Goal: Task Accomplishment & Management: Use online tool/utility

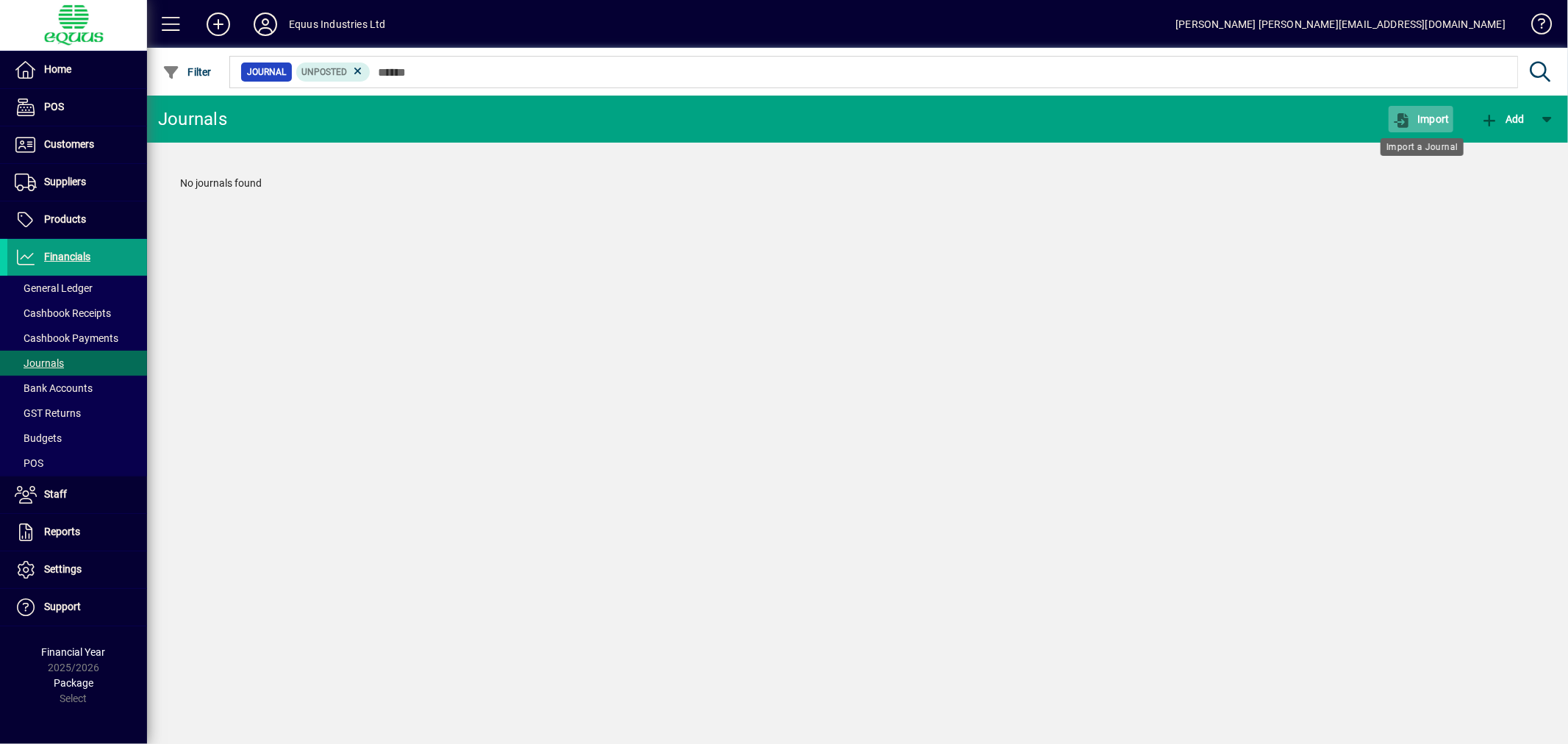
click at [1428, 121] on span "Import" at bounding box center [1420, 119] width 57 height 11
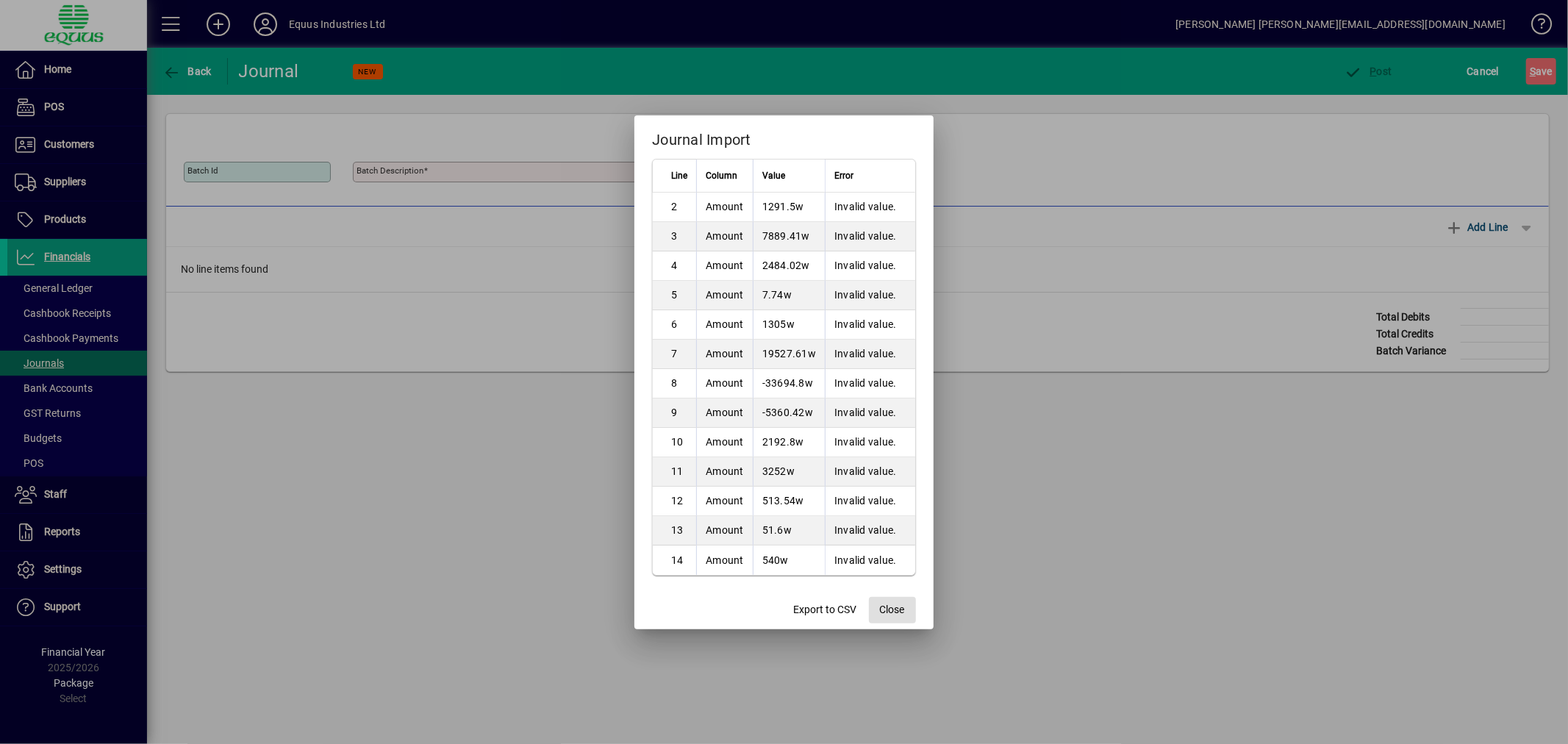
click at [905, 608] on span "button" at bounding box center [892, 610] width 47 height 35
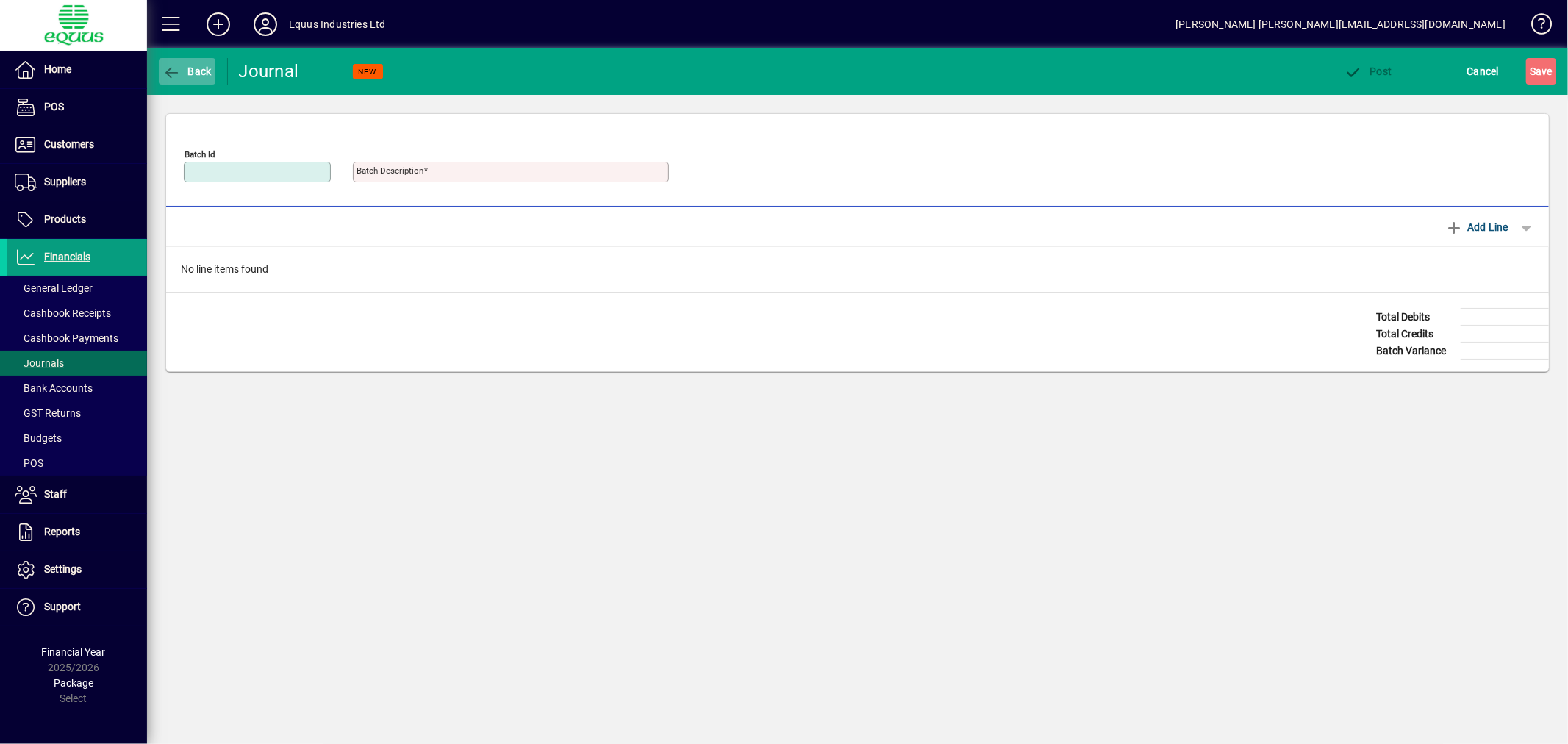
click at [188, 71] on span "Back" at bounding box center [187, 71] width 49 height 11
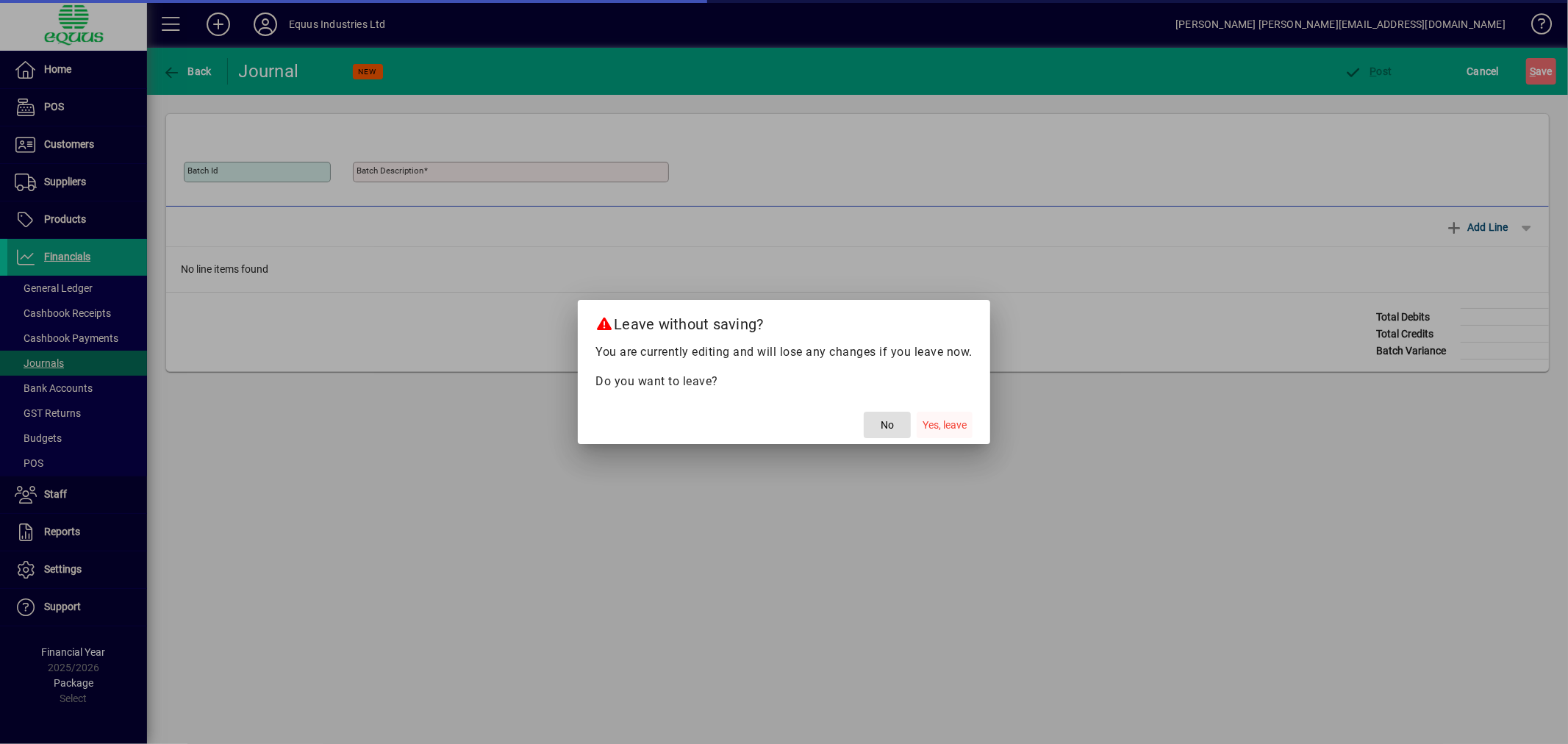
click at [958, 422] on span "Yes, leave" at bounding box center [944, 425] width 44 height 16
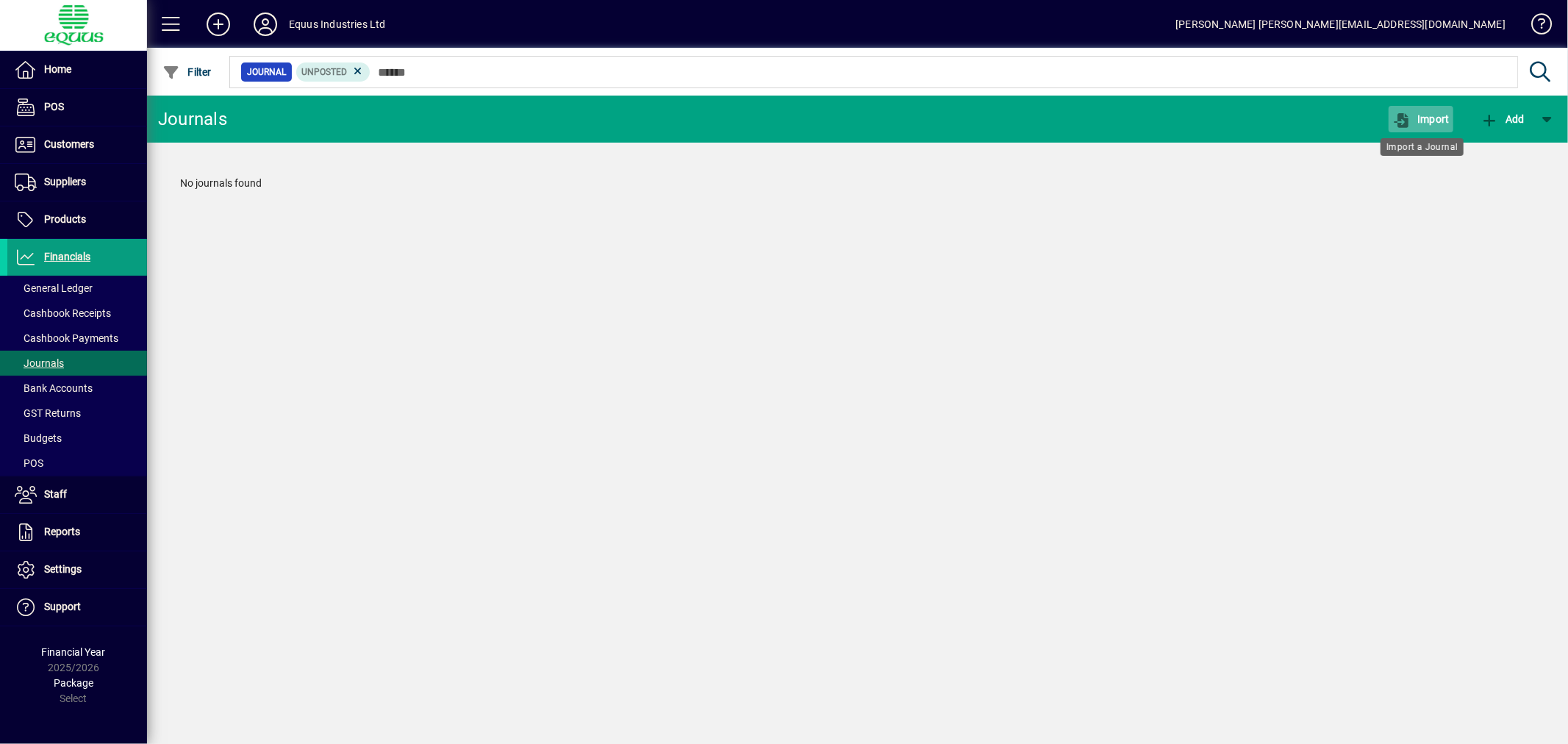
click at [1430, 116] on span "Import" at bounding box center [1420, 119] width 57 height 11
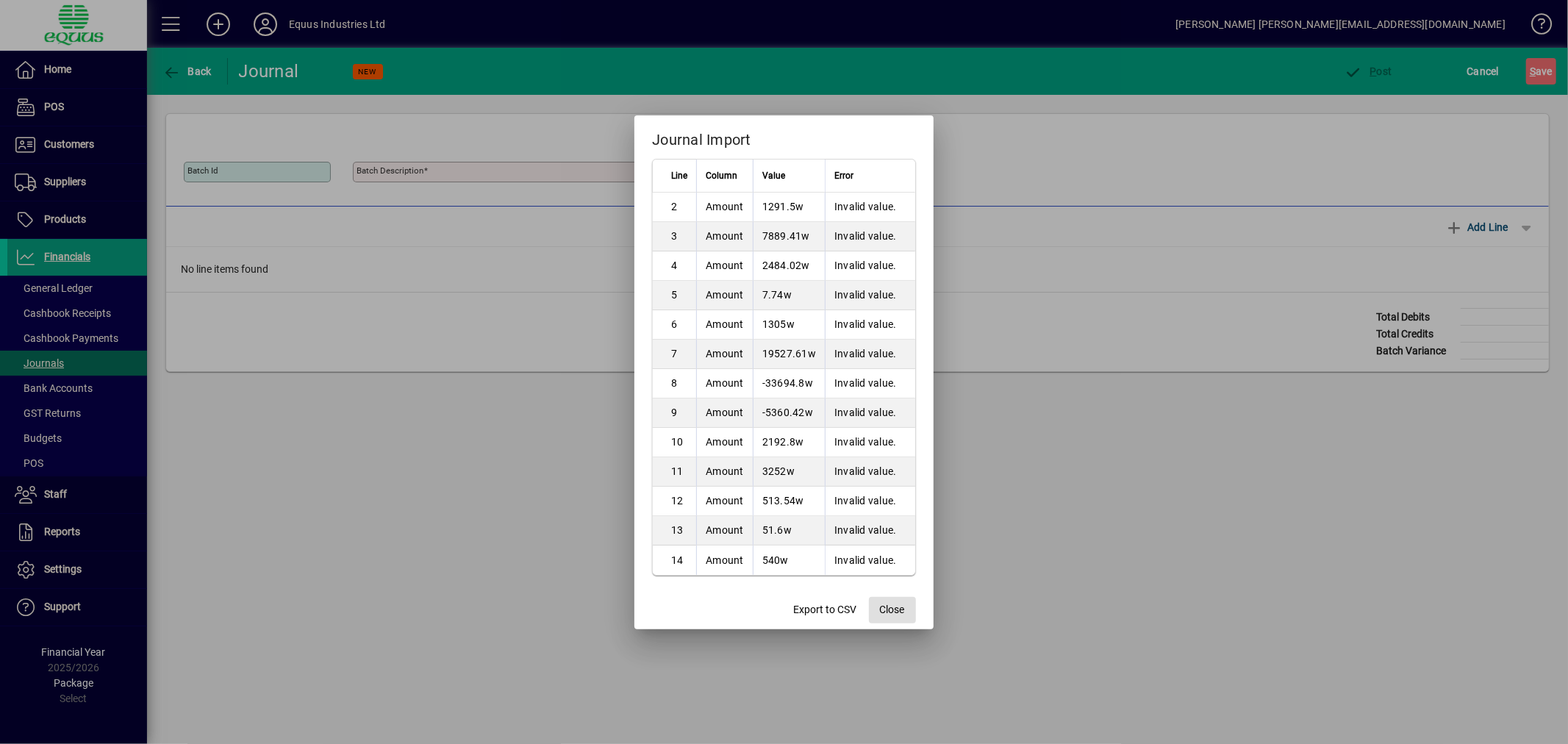
click at [886, 607] on span "Close" at bounding box center [892, 609] width 25 height 16
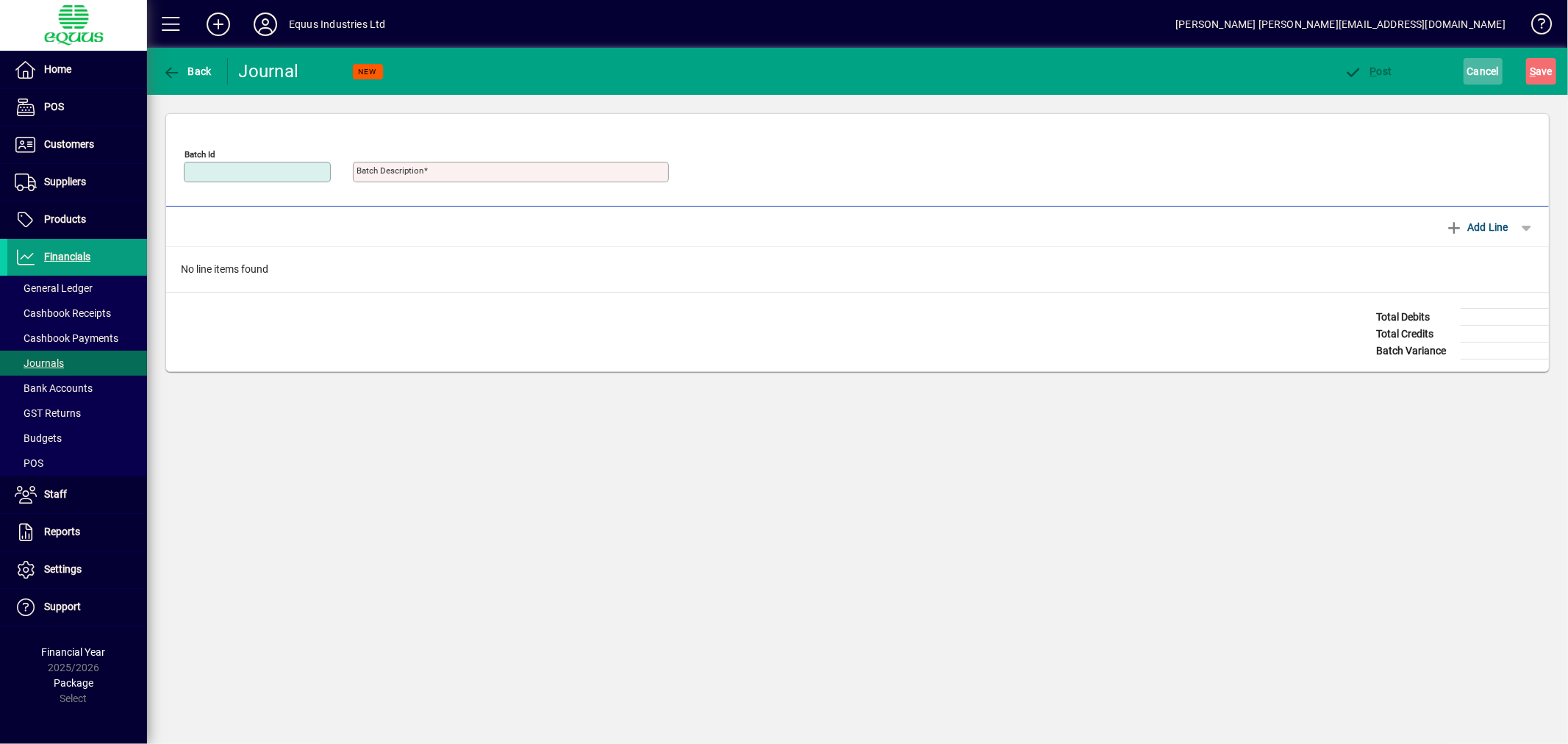
click at [1470, 69] on span "Cancel" at bounding box center [1483, 71] width 33 height 24
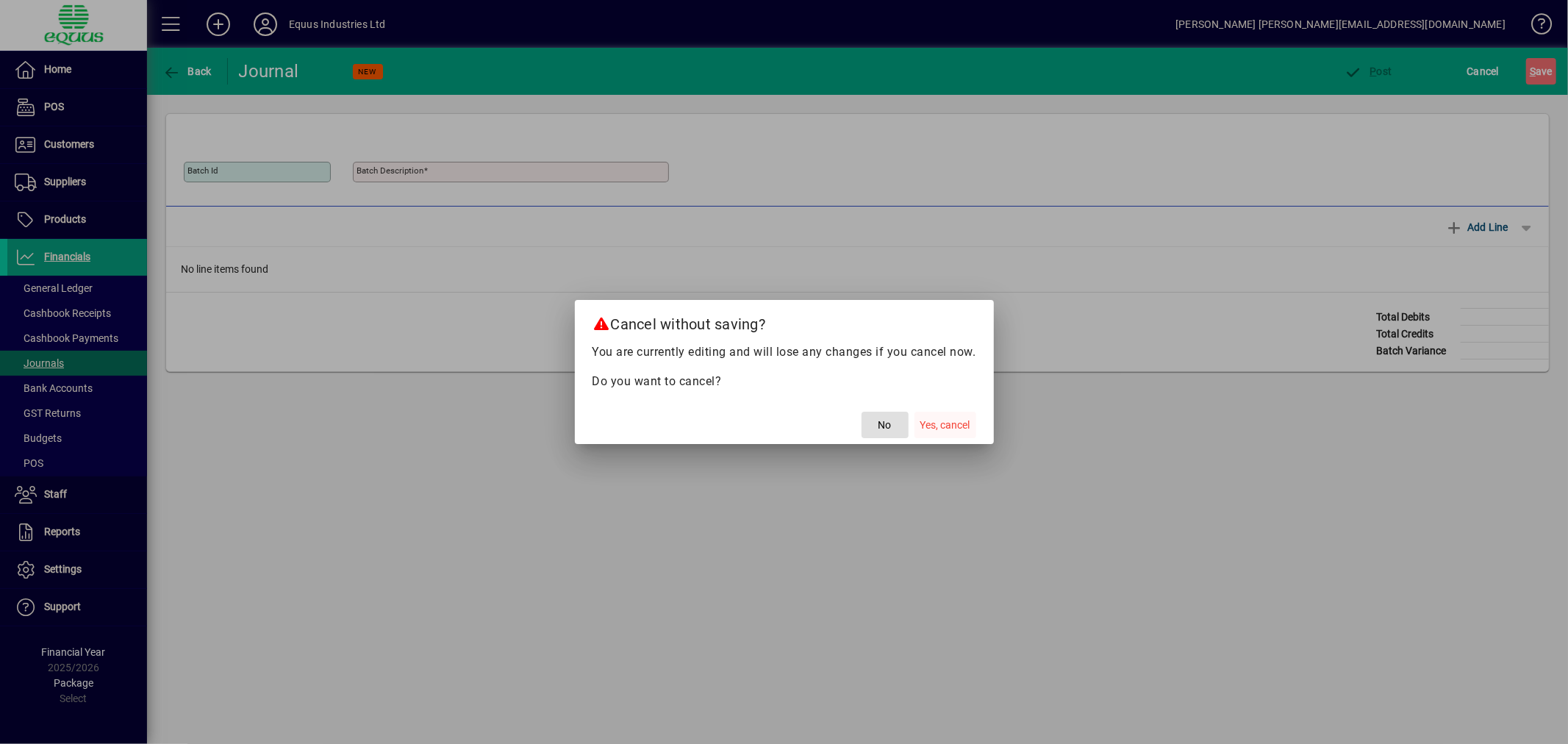
click at [948, 408] on span "button" at bounding box center [945, 424] width 62 height 35
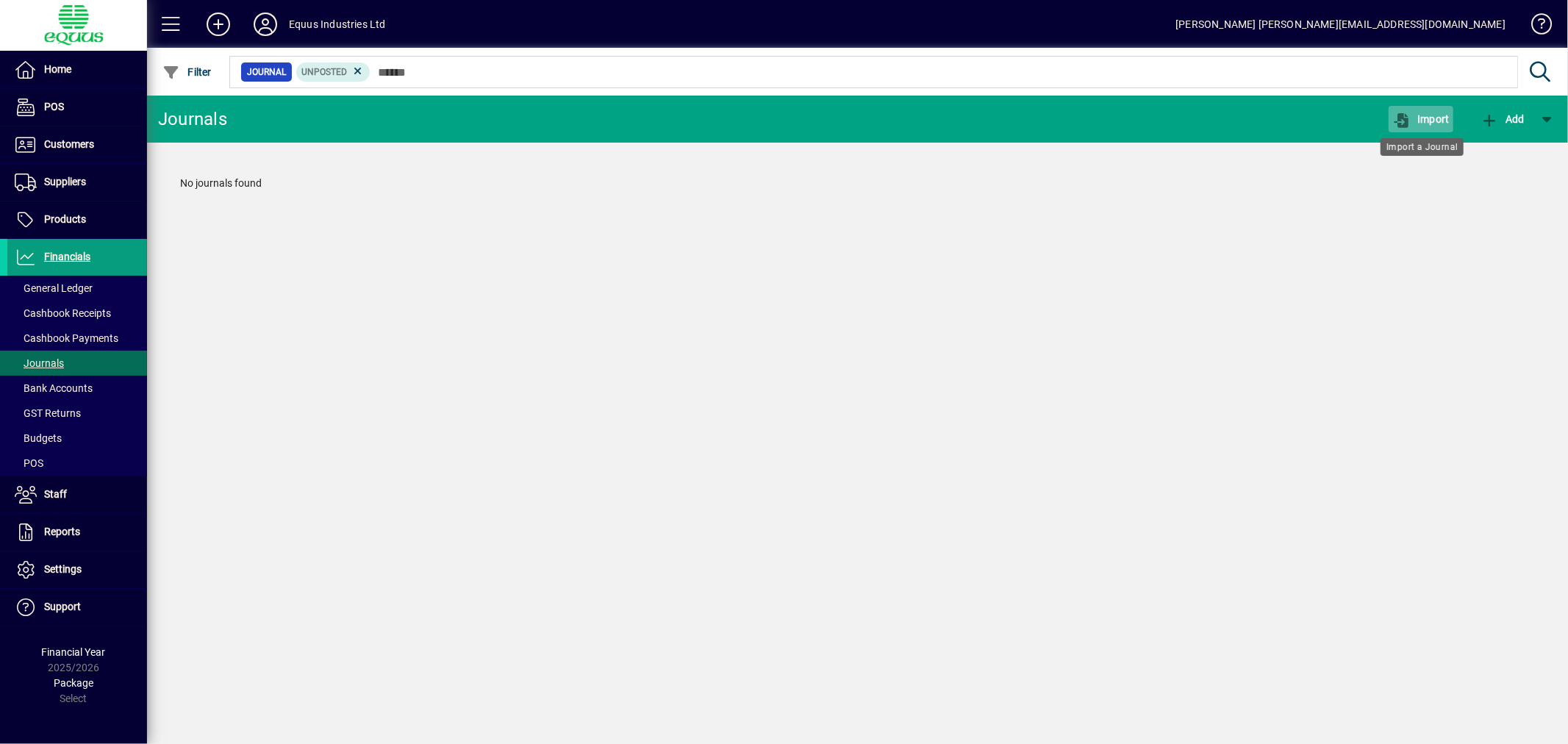
click at [1432, 117] on span "Import" at bounding box center [1420, 119] width 57 height 11
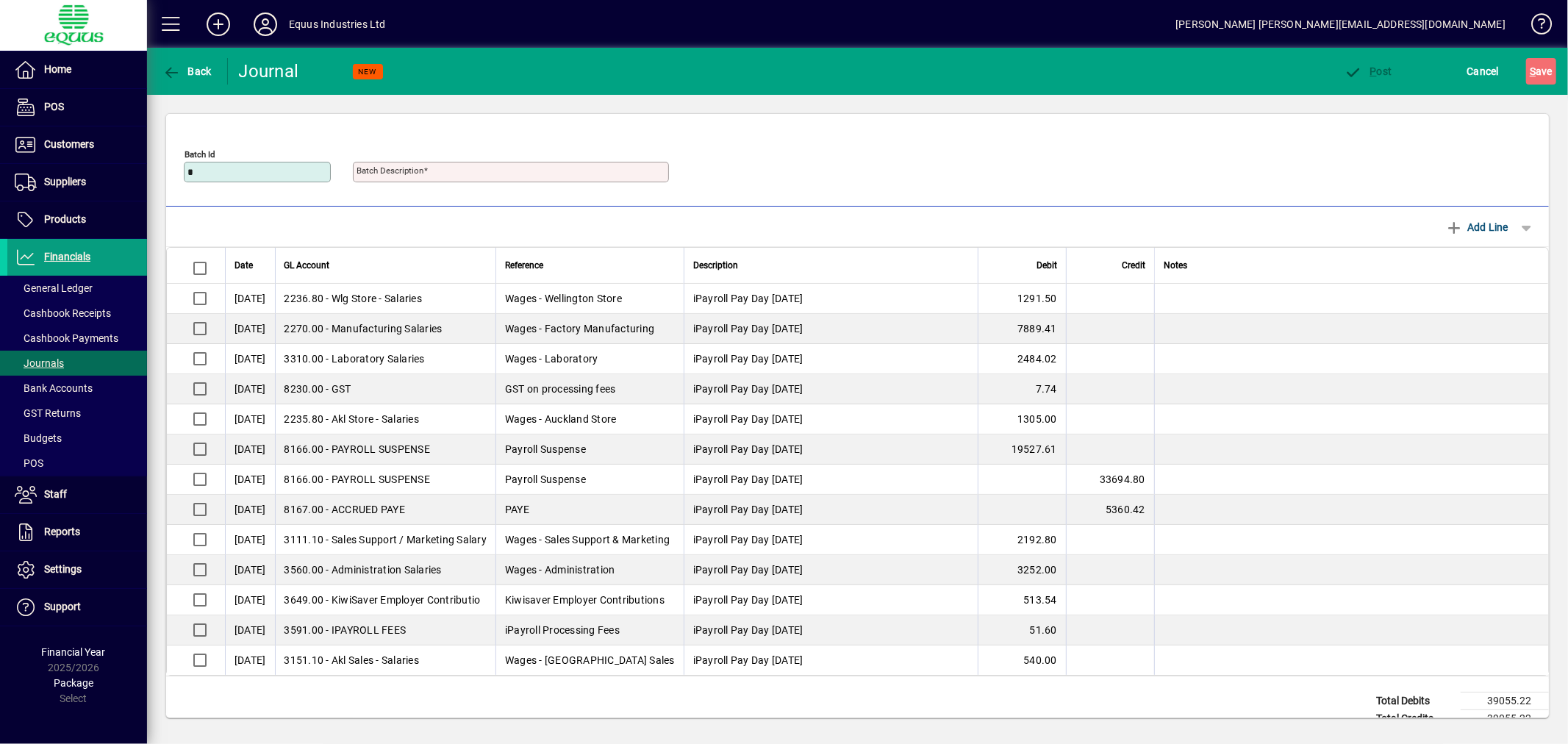
click at [203, 173] on input "*" at bounding box center [258, 172] width 143 height 11
type input "**********"
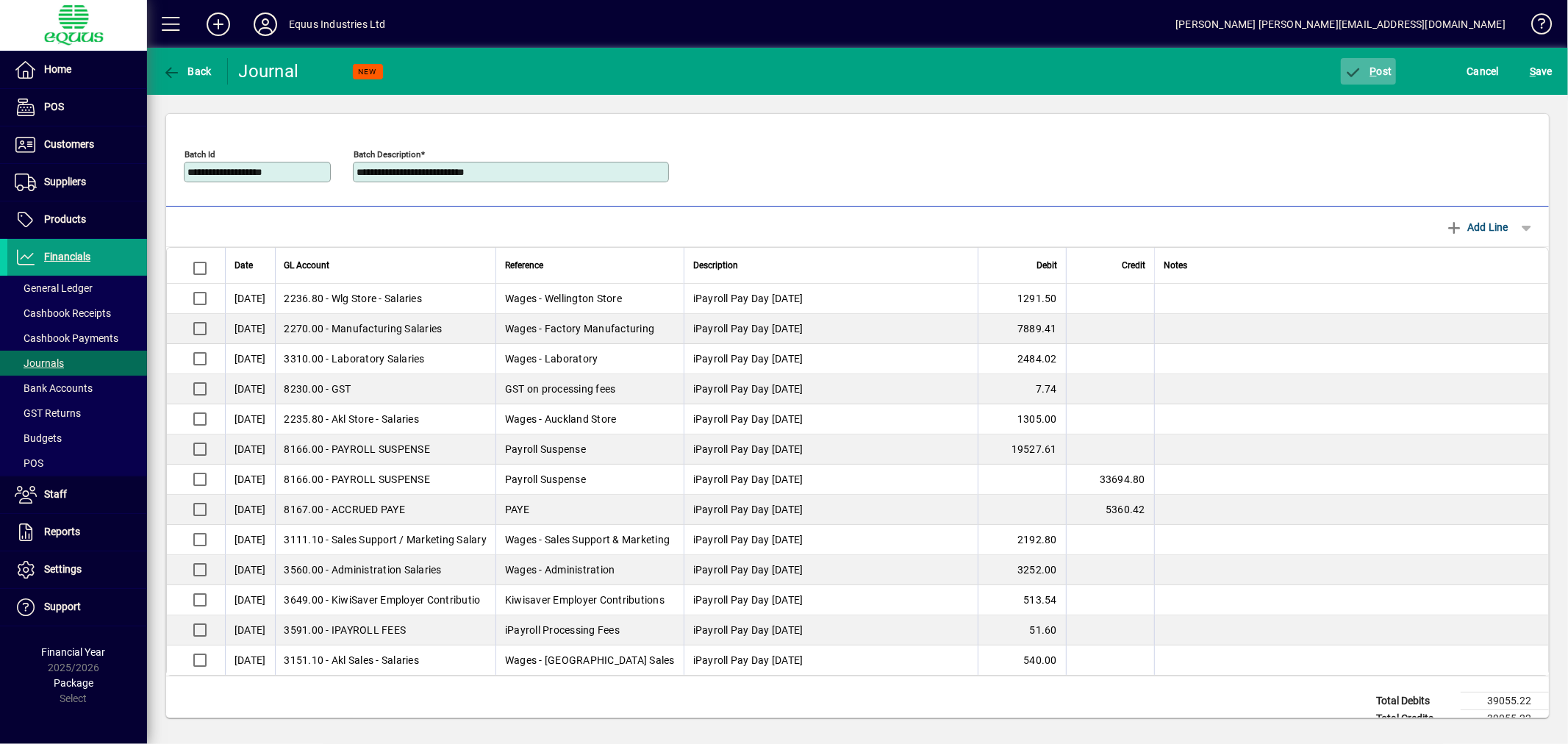
type input "**********"
click at [1382, 69] on span "P ost" at bounding box center [1368, 71] width 48 height 11
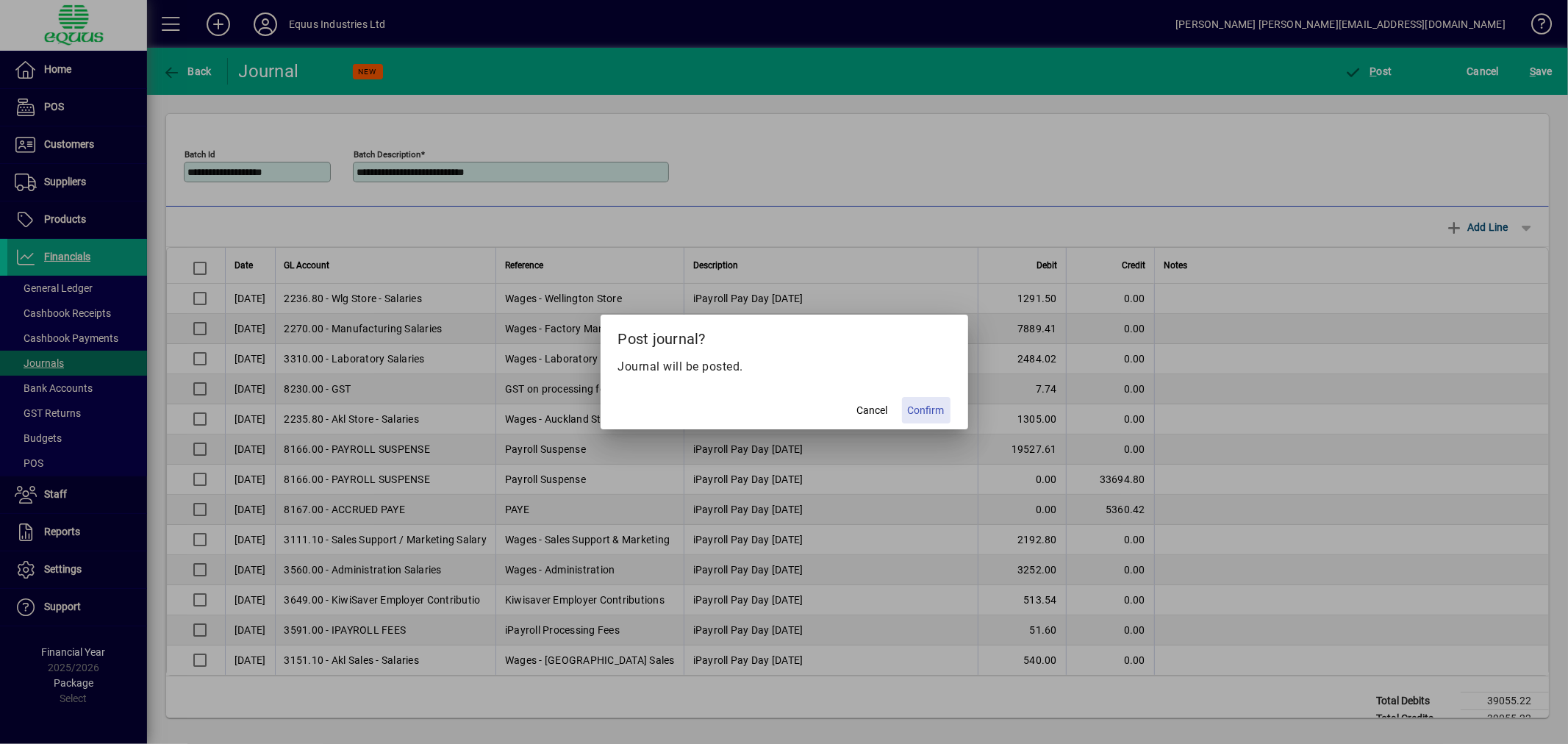
click at [934, 407] on span "Confirm" at bounding box center [925, 410] width 37 height 16
